Goal: Navigation & Orientation: Find specific page/section

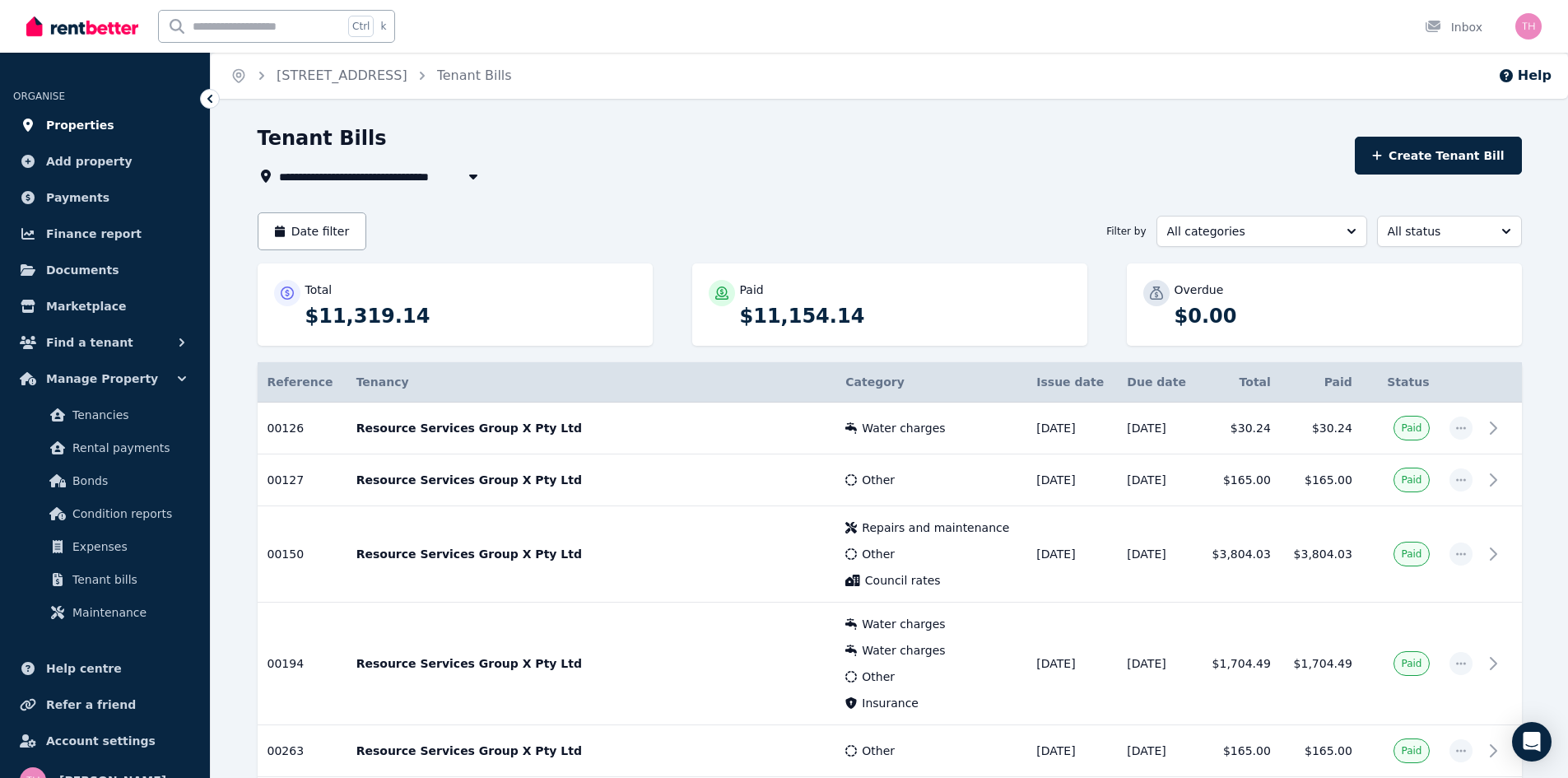
click at [78, 126] on span "Properties" at bounding box center [80, 125] width 69 height 20
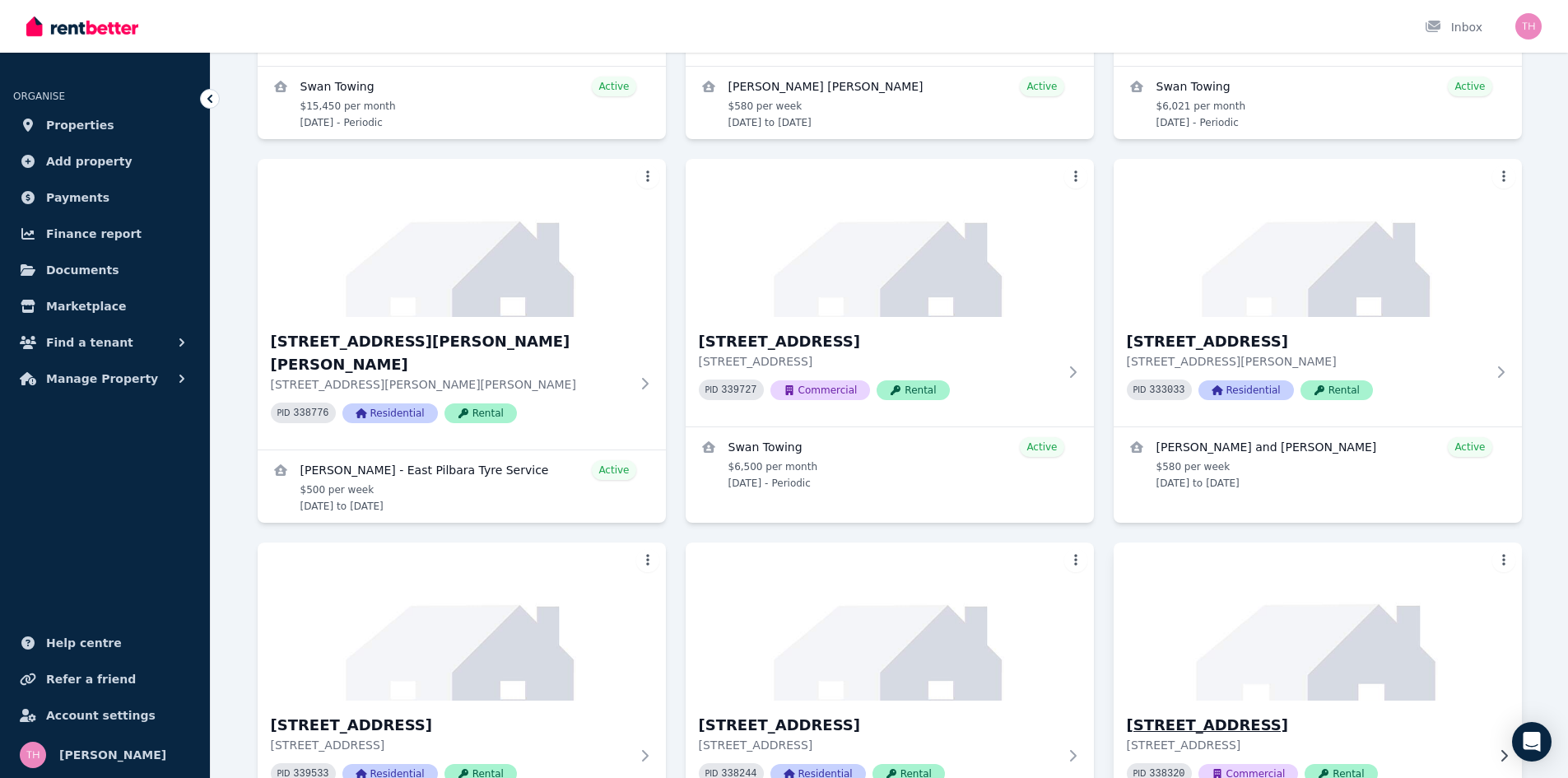
scroll to position [741, 0]
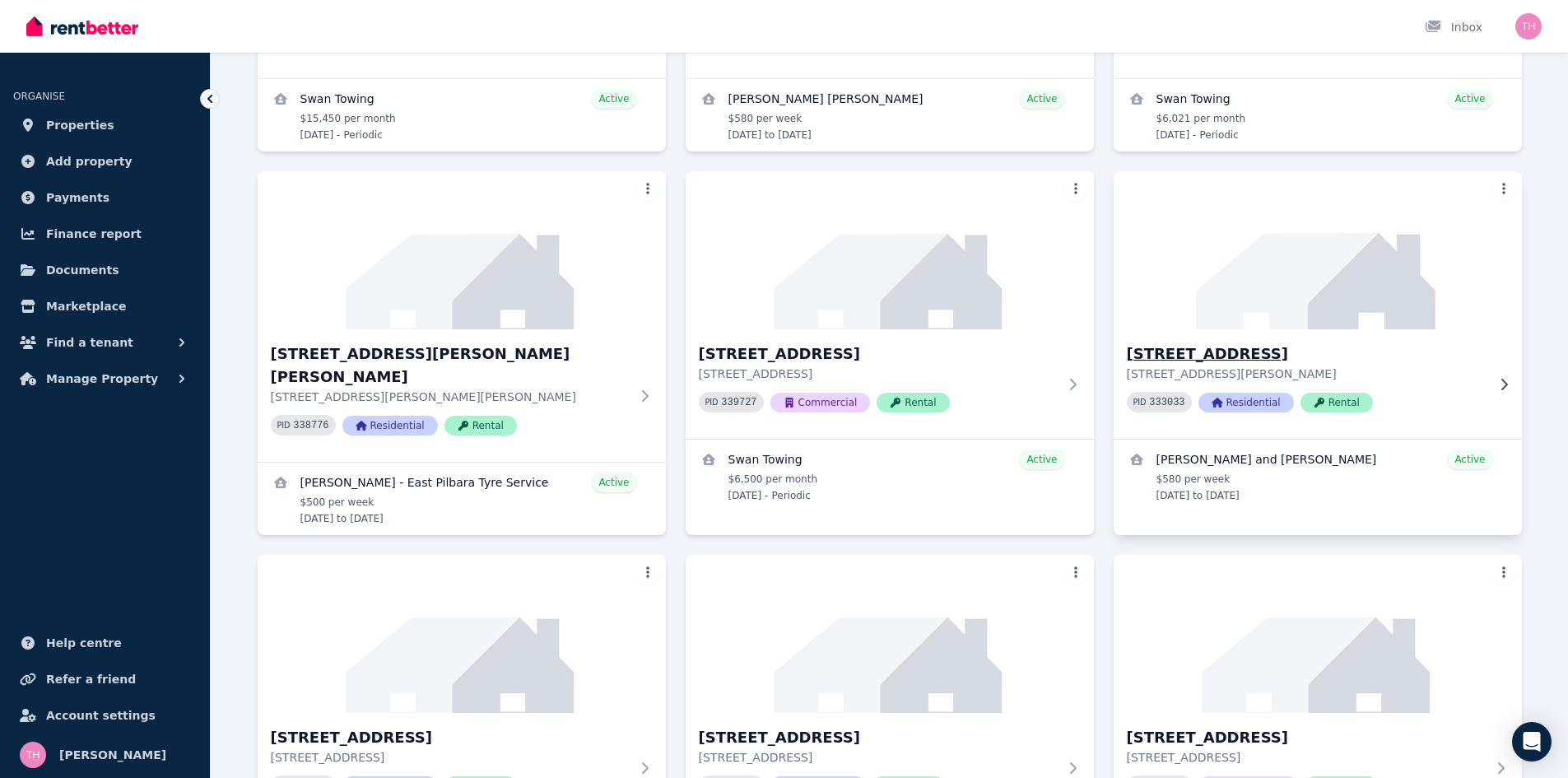
click at [1234, 356] on h3 "[STREET_ADDRESS]" at bounding box center [1306, 353] width 359 height 23
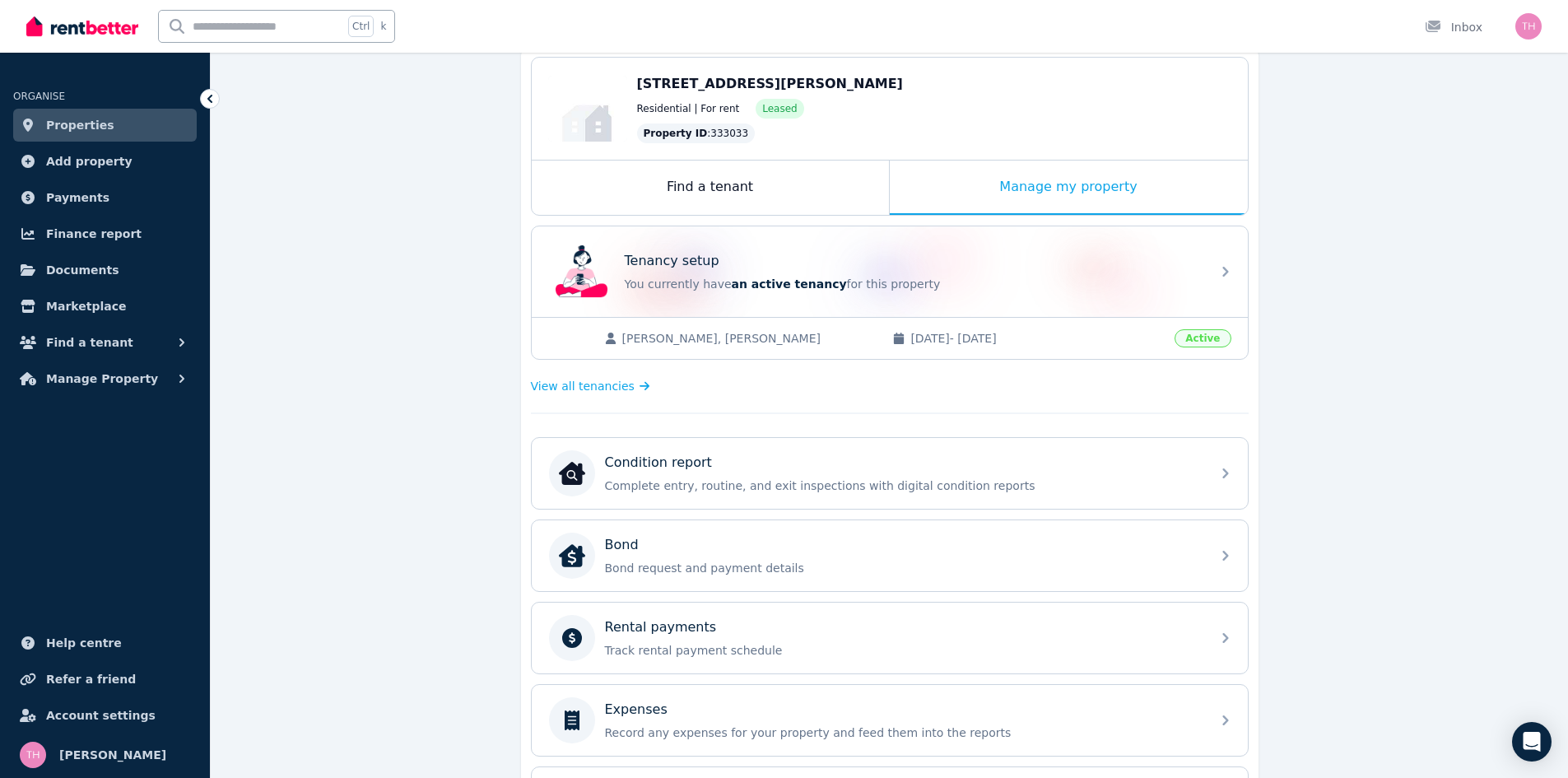
scroll to position [165, 0]
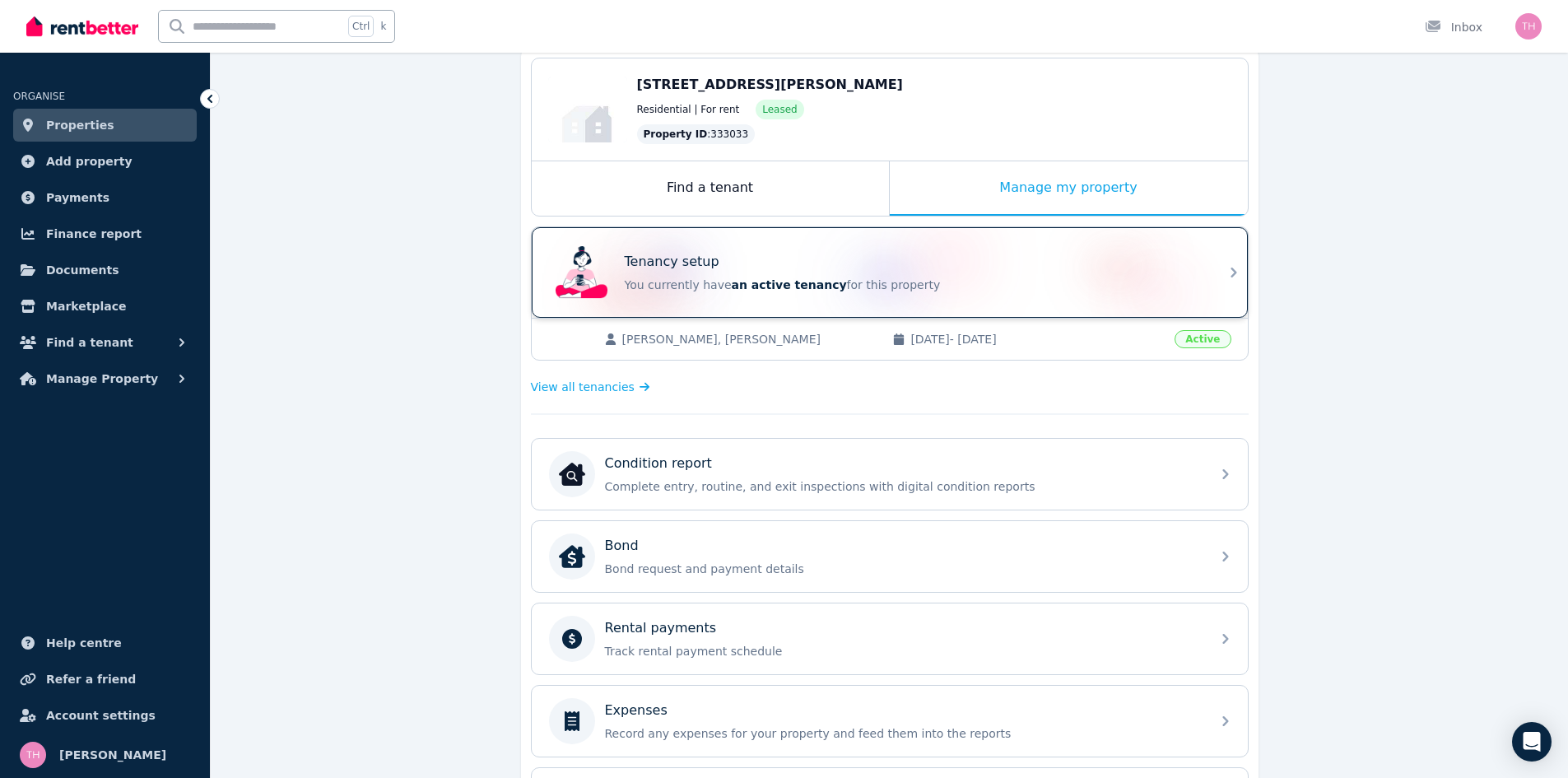
click at [1132, 242] on div "Tenancy setup You currently have an active tenancy for this property" at bounding box center [875, 273] width 652 height 66
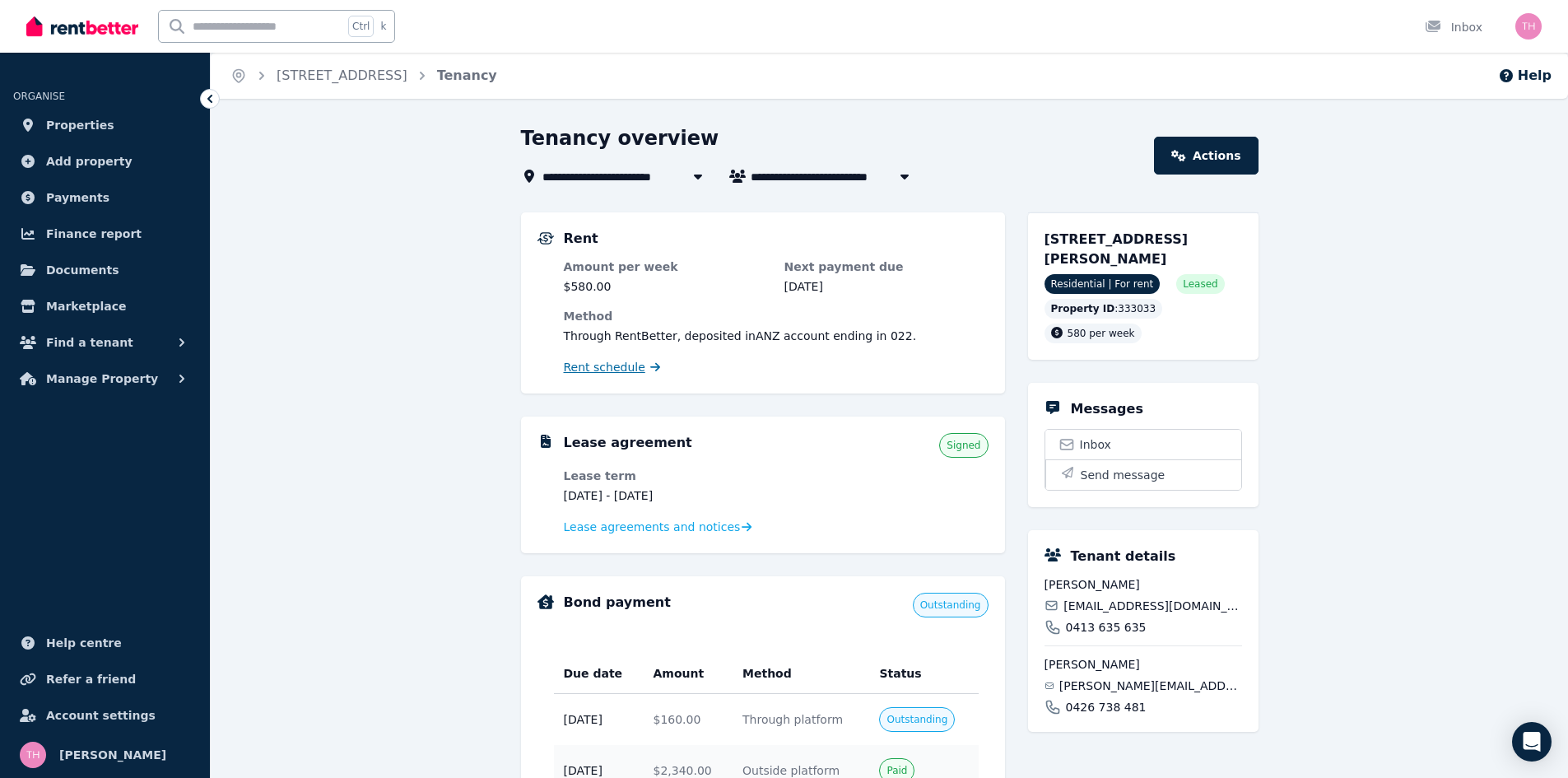
click at [596, 359] on span "Rent schedule" at bounding box center [605, 366] width 82 height 16
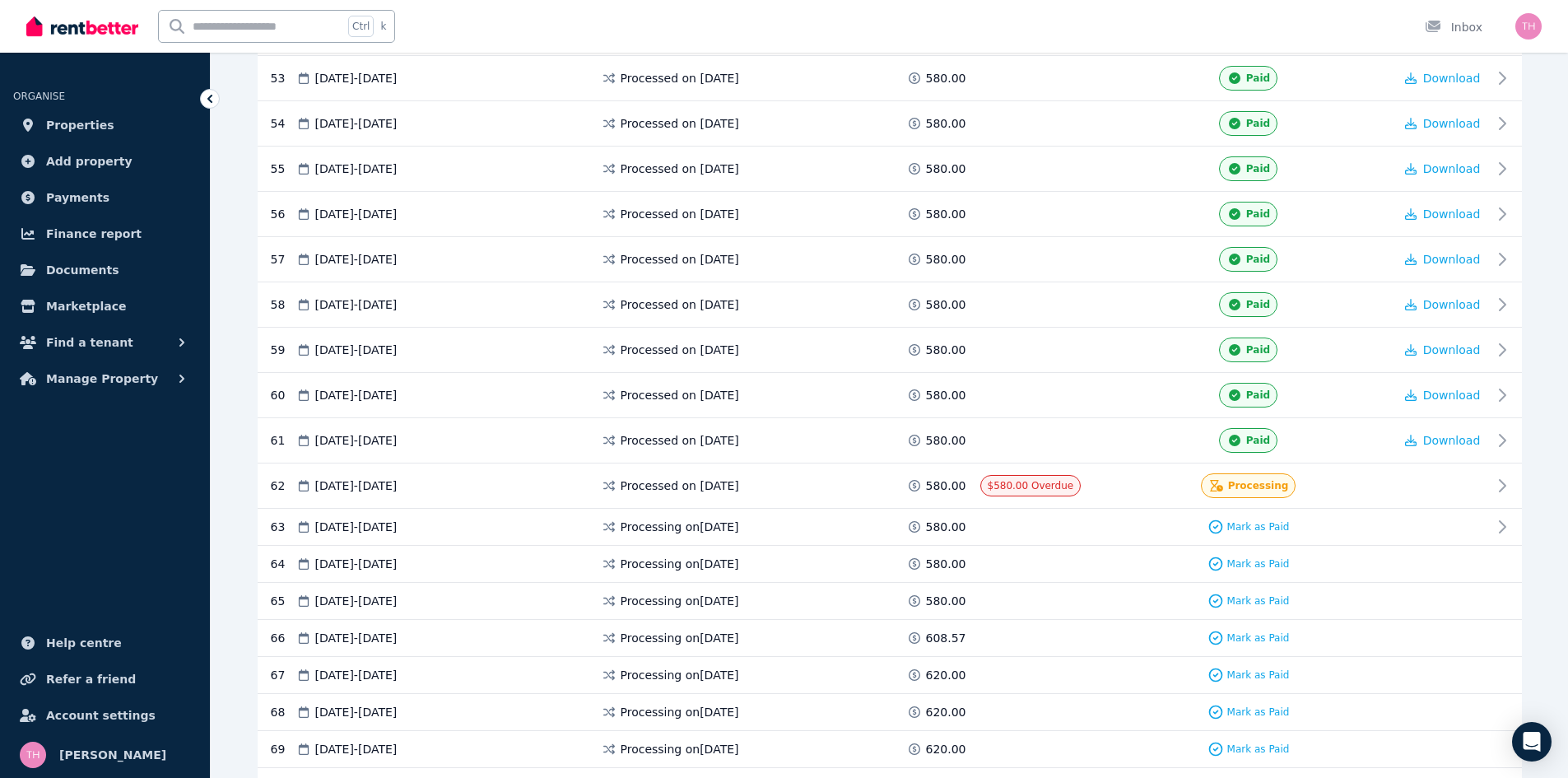
scroll to position [2963, 0]
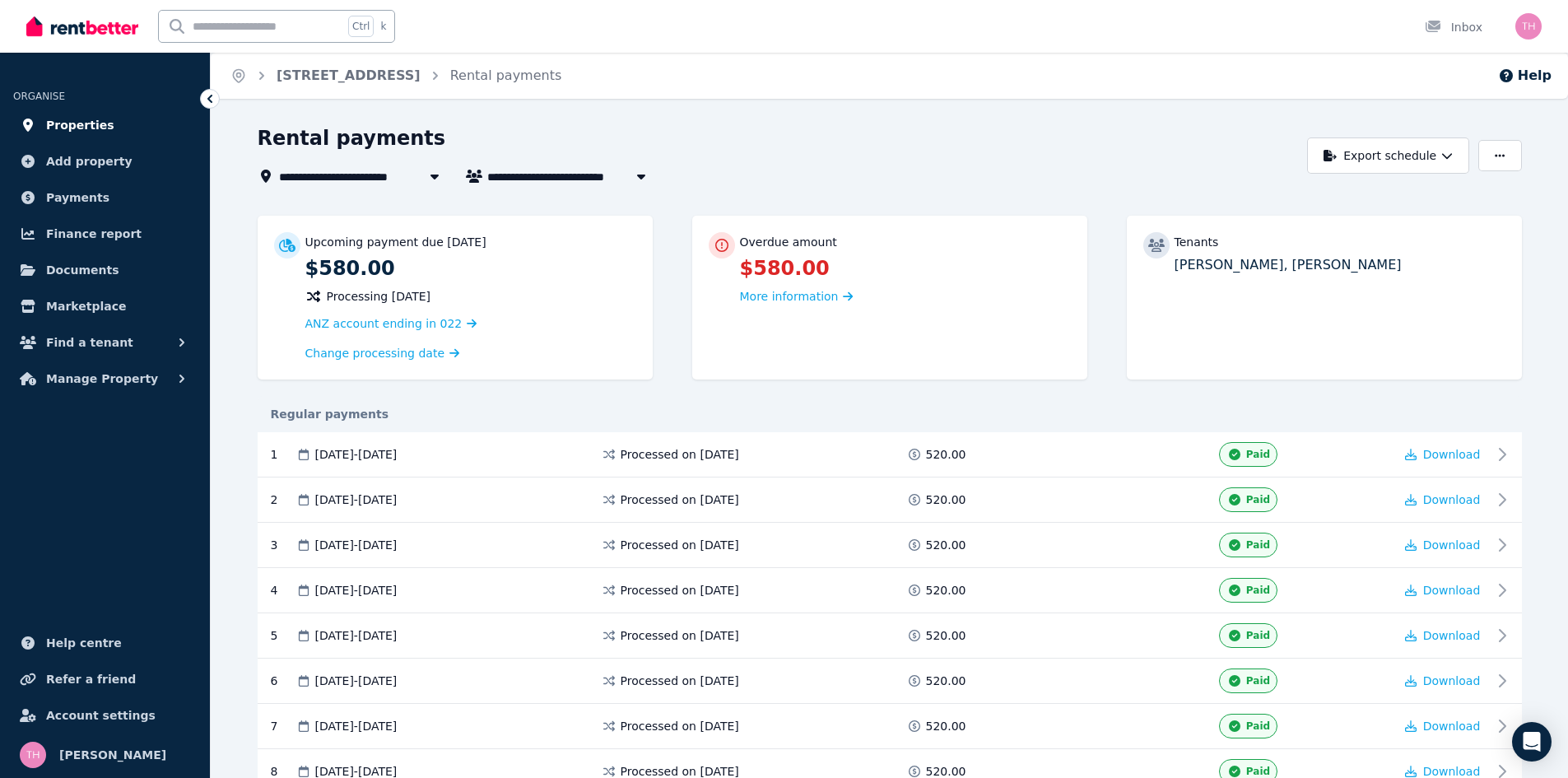
click at [47, 127] on span "Properties" at bounding box center [80, 125] width 69 height 20
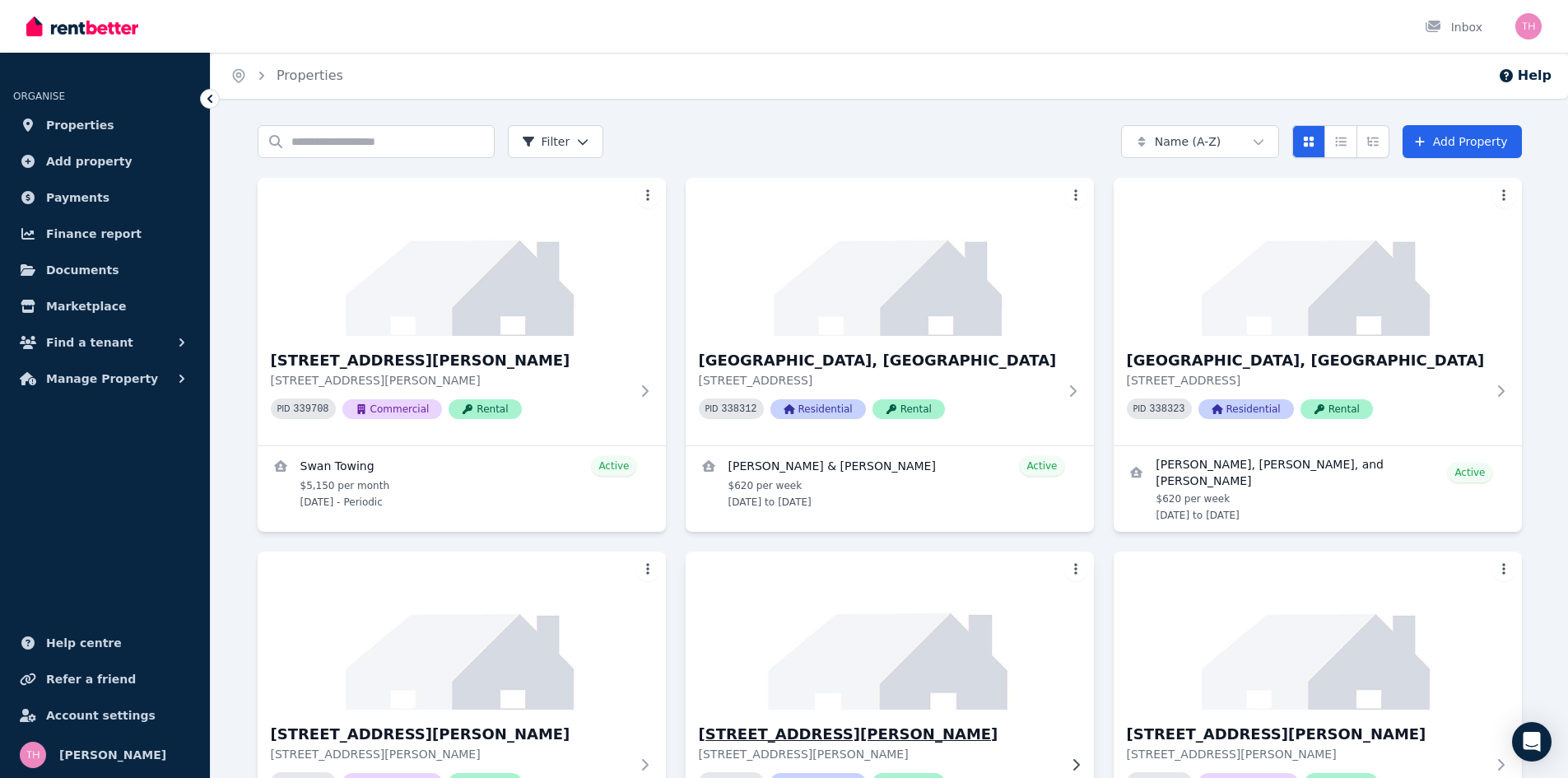
scroll to position [494, 0]
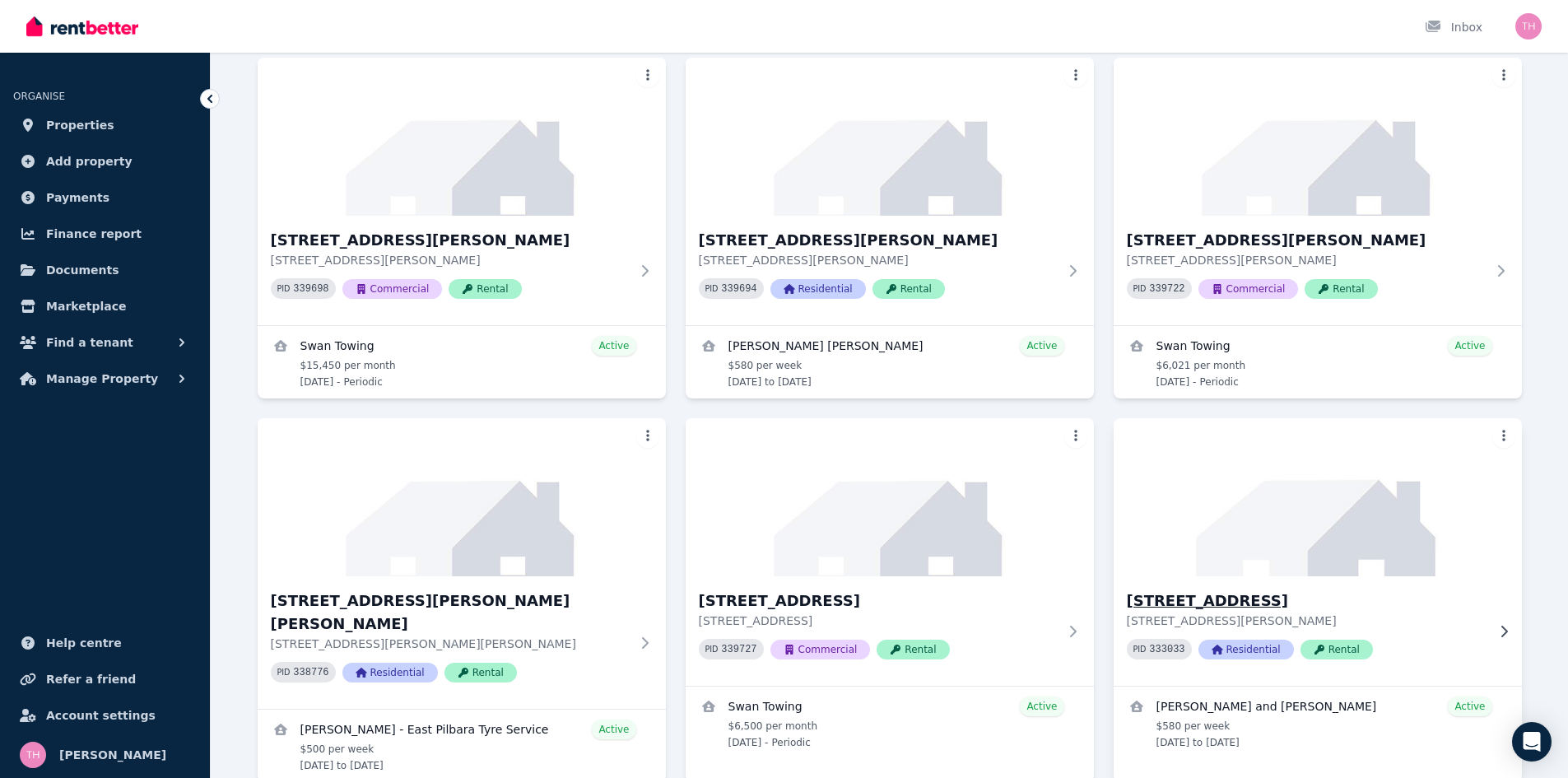
click at [1294, 603] on h3 "[STREET_ADDRESS]" at bounding box center [1306, 601] width 359 height 23
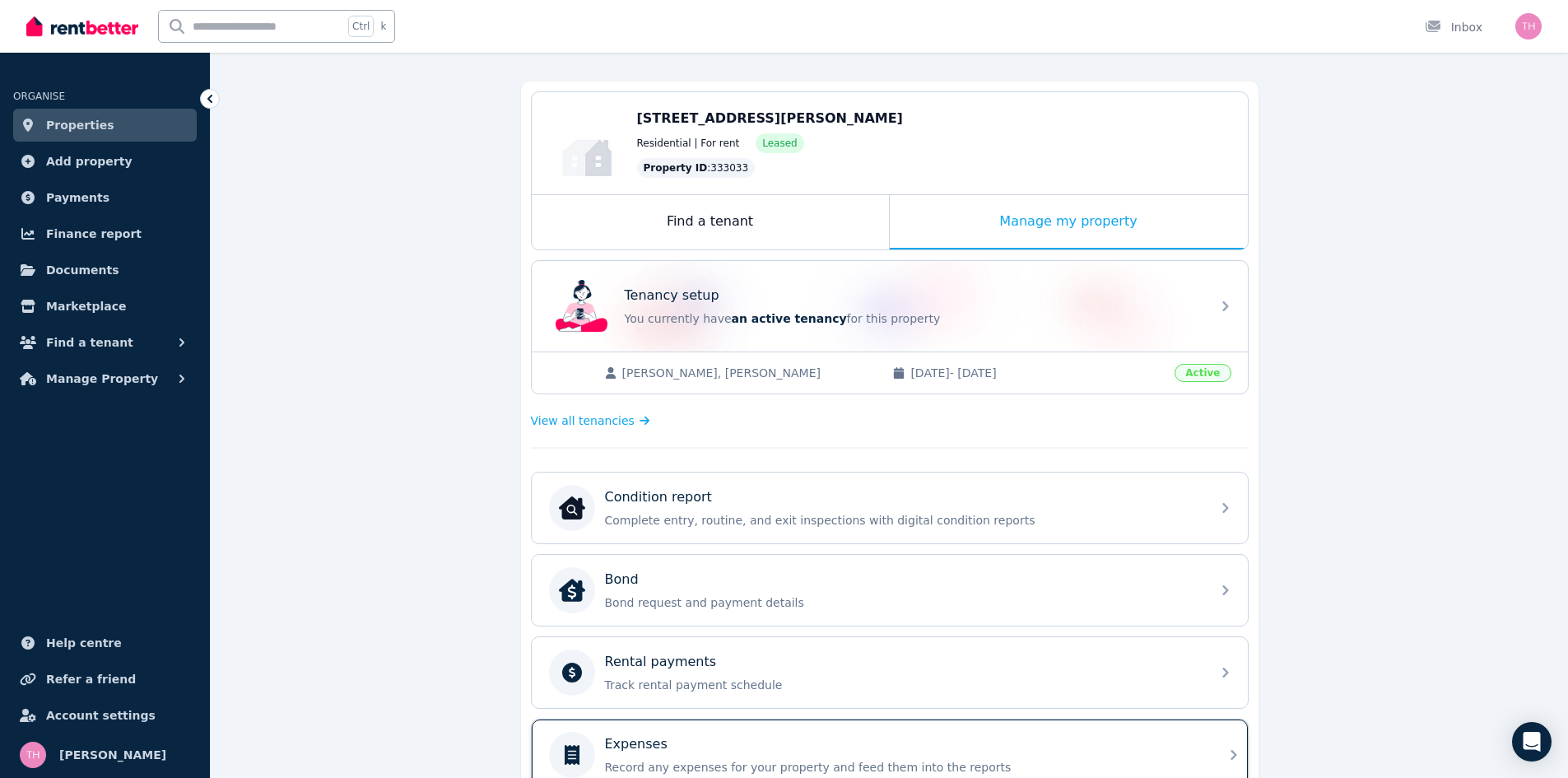
scroll to position [464, 0]
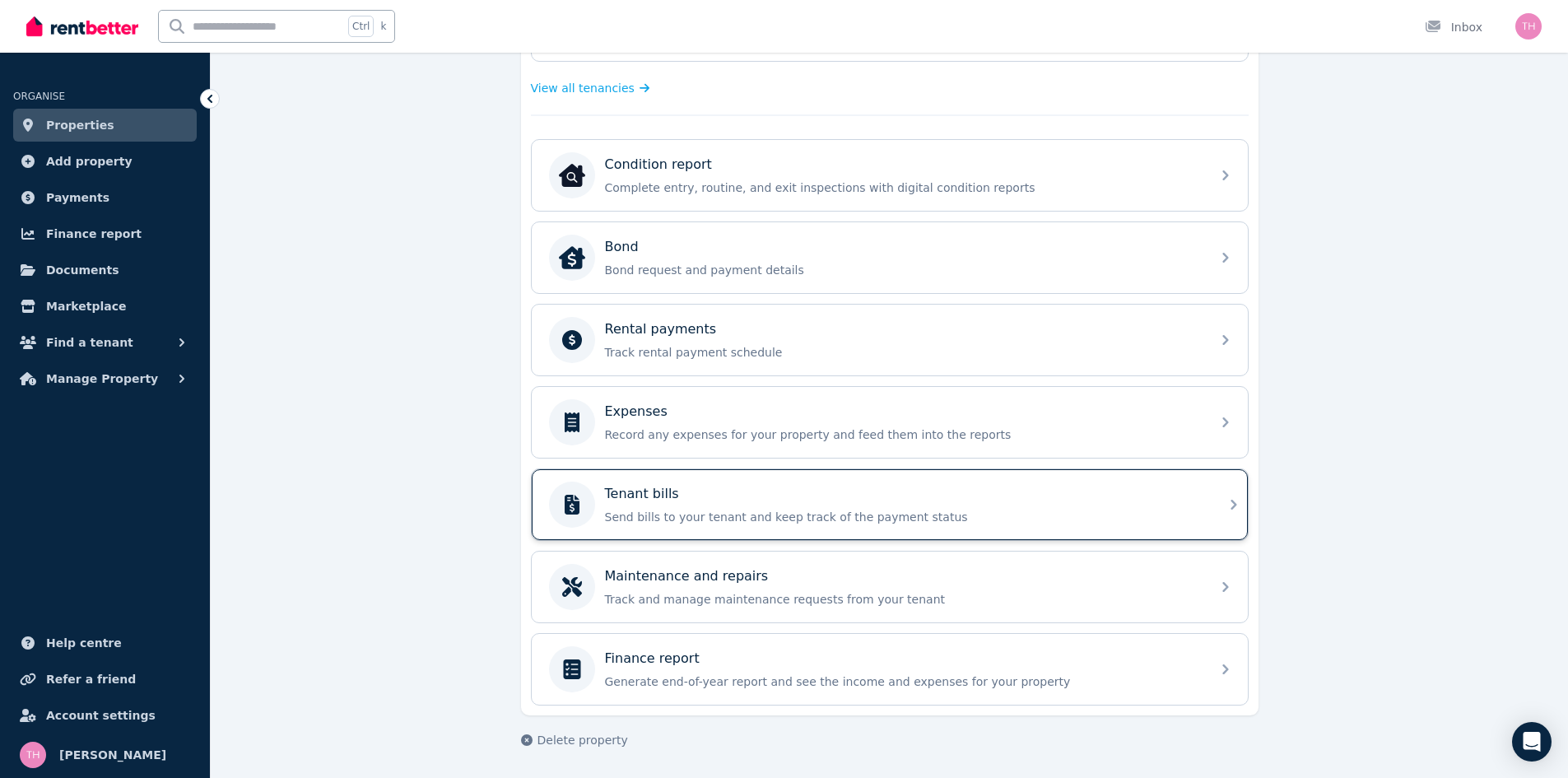
click at [738, 491] on div "Tenant bills" at bounding box center [903, 493] width 596 height 20
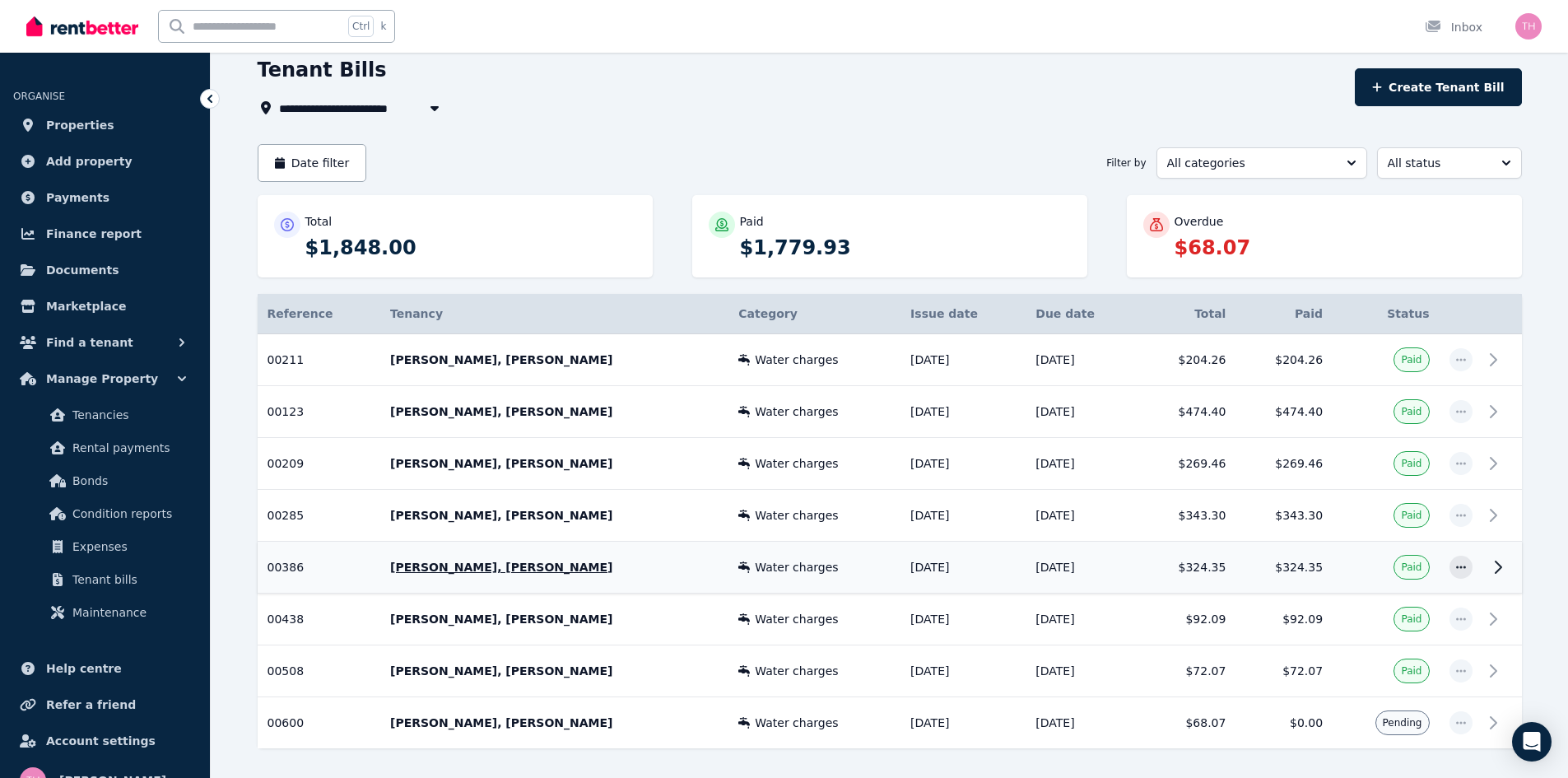
scroll to position [128, 0]
